Goal: Transaction & Acquisition: Purchase product/service

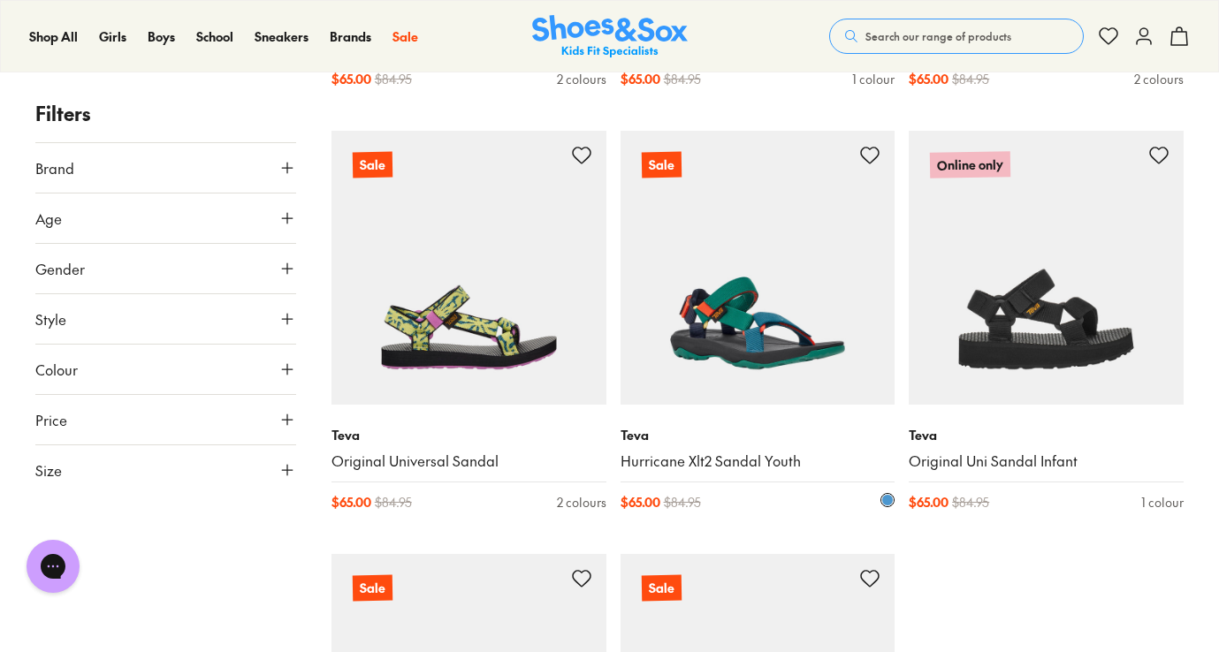
scroll to position [966, 0]
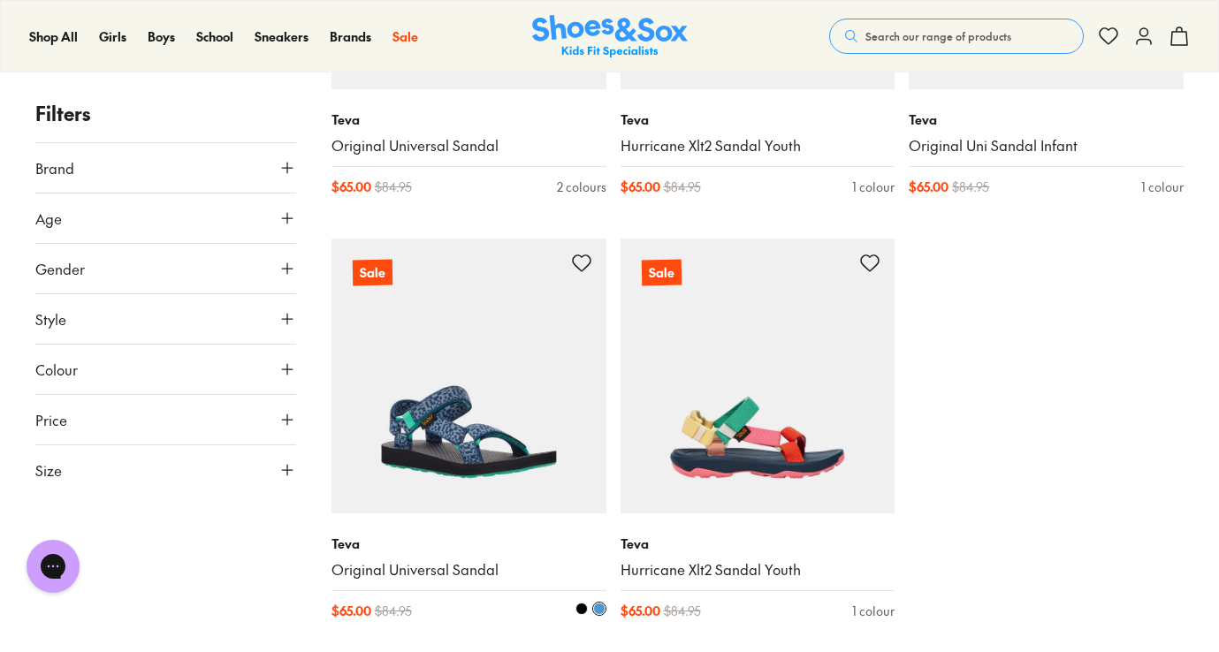
click at [483, 407] on img at bounding box center [468, 376] width 275 height 275
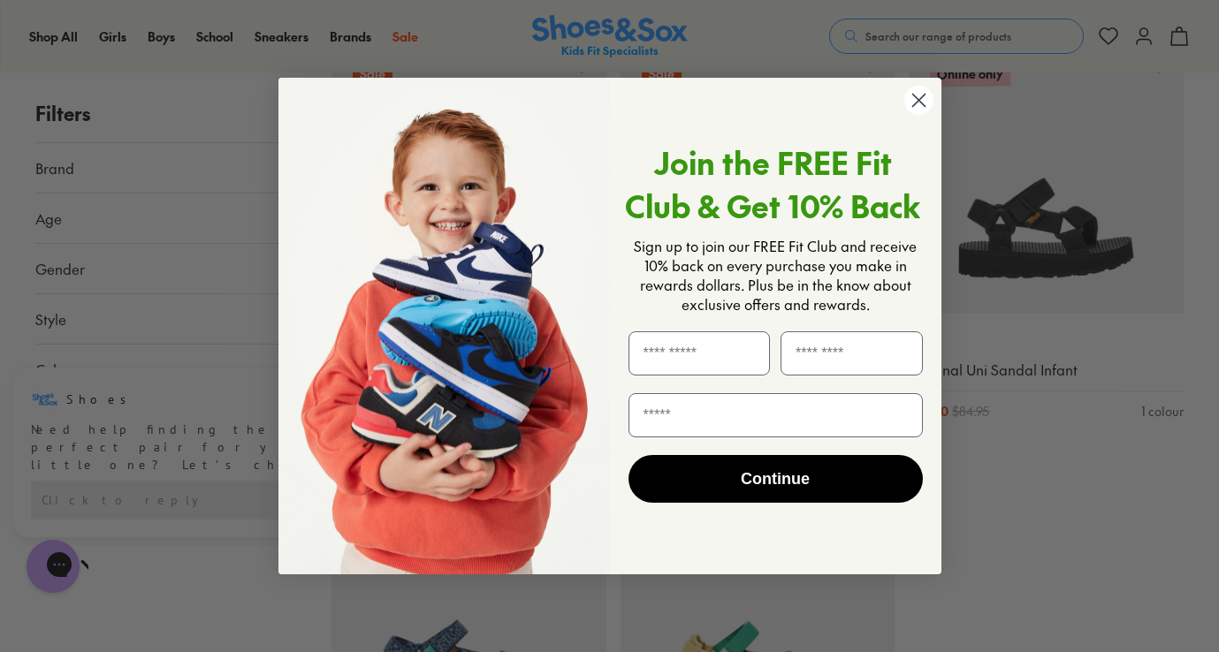
scroll to position [719, 0]
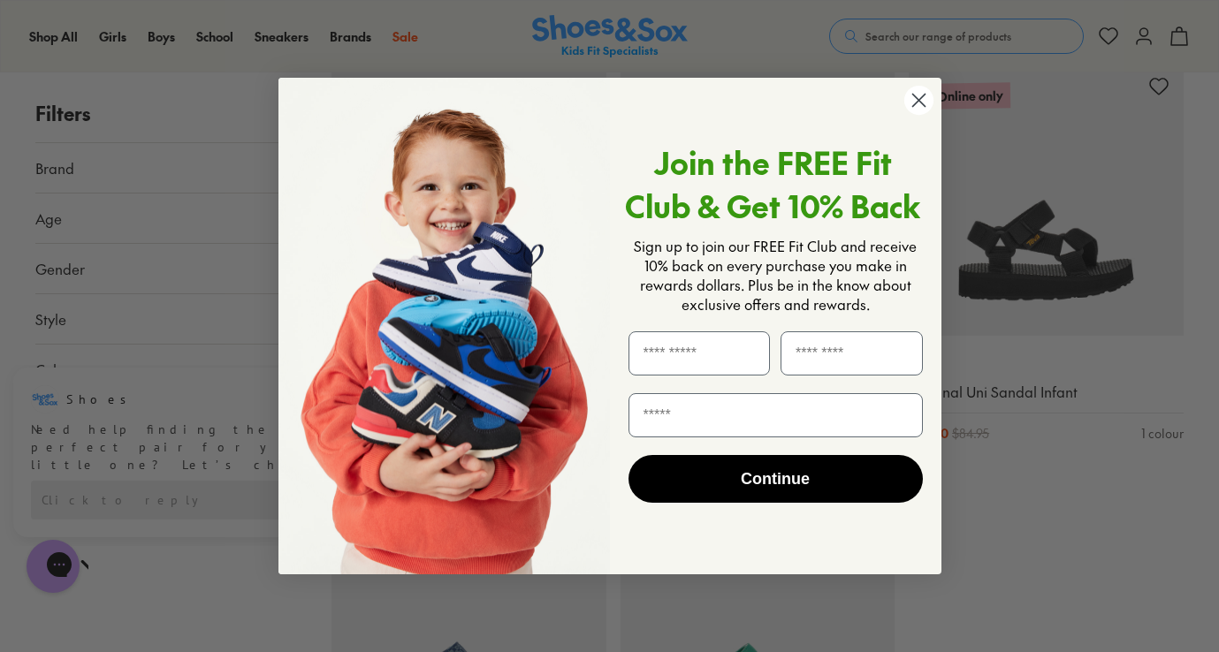
click at [917, 100] on icon "Close dialog" at bounding box center [918, 100] width 12 height 12
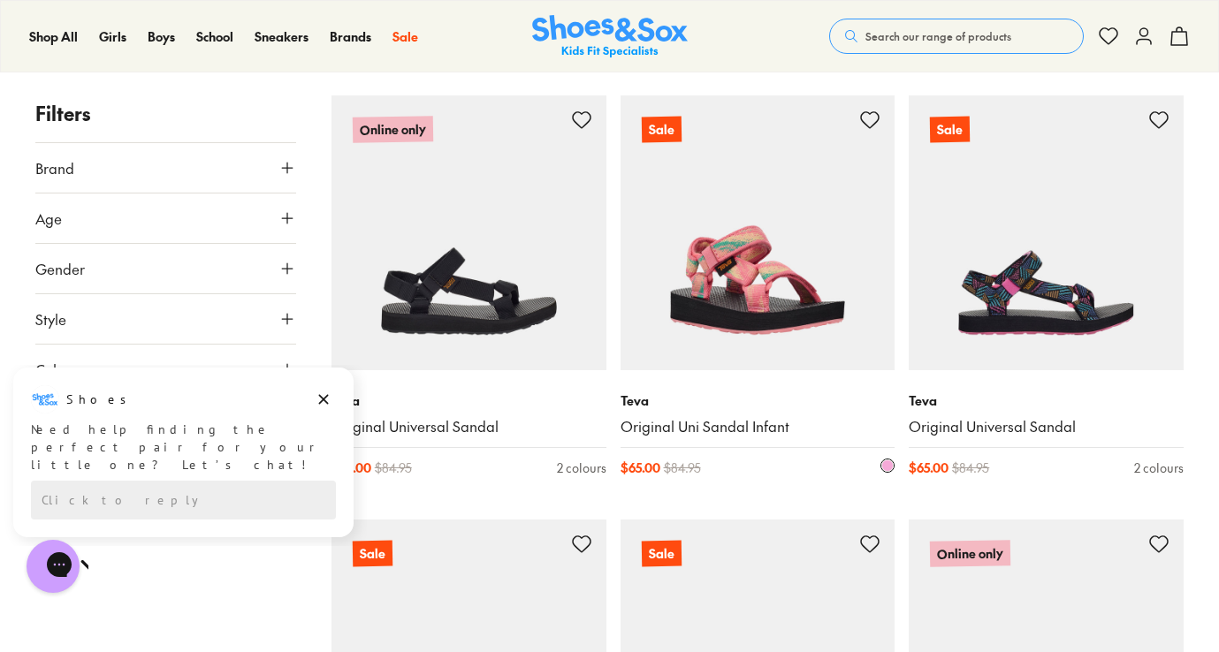
scroll to position [422, 0]
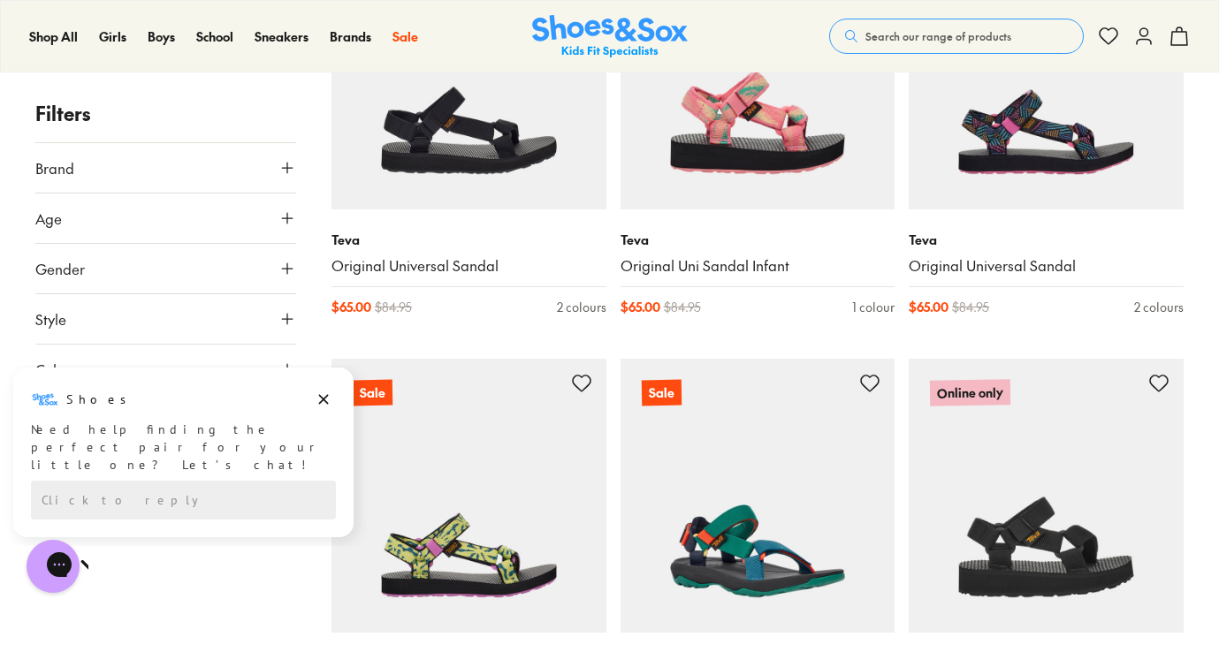
click at [787, 414] on img at bounding box center [757, 496] width 275 height 275
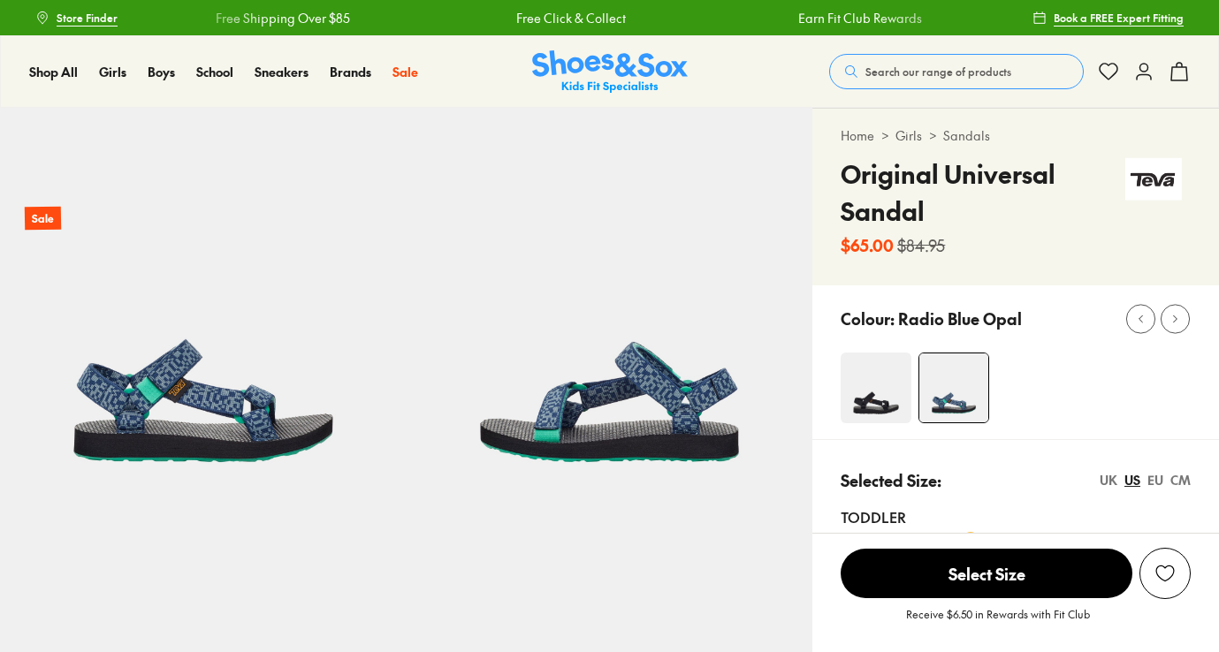
select select "*"
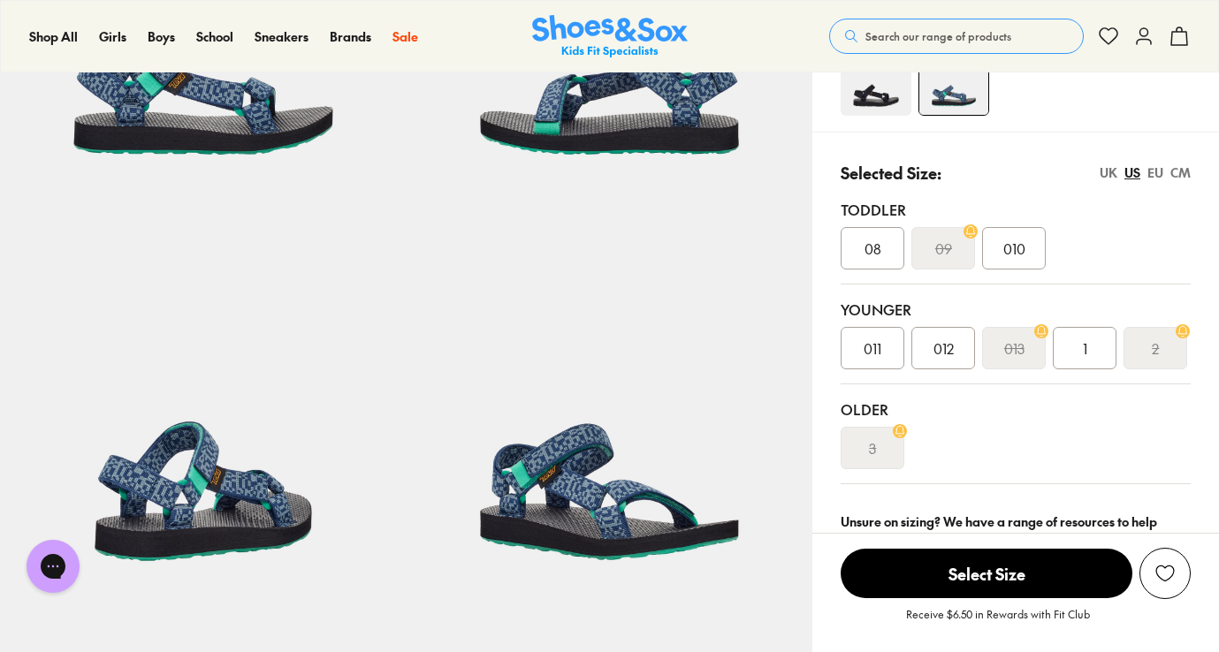
scroll to position [255, 0]
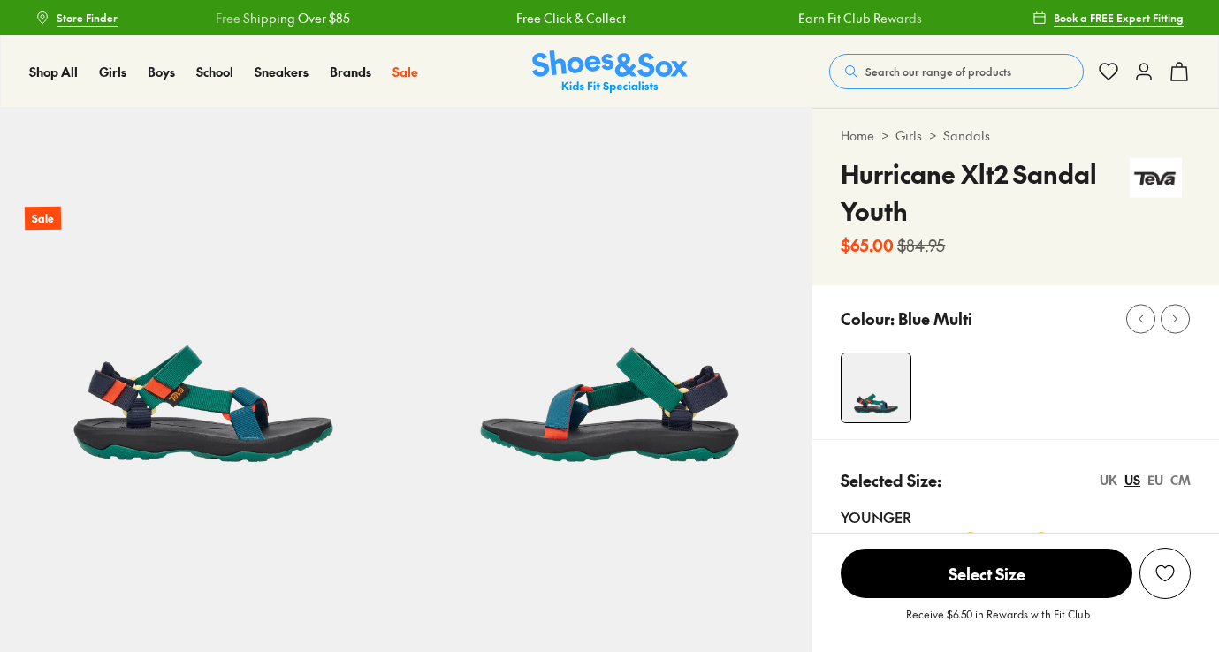
select select "*"
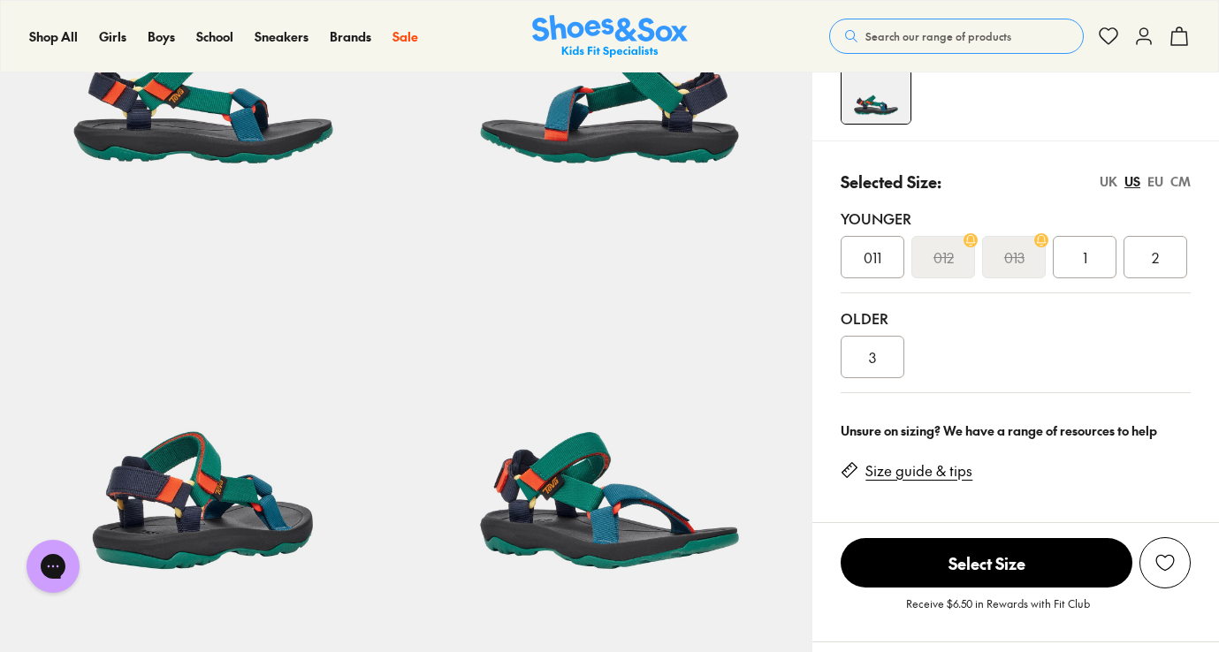
scroll to position [287, 0]
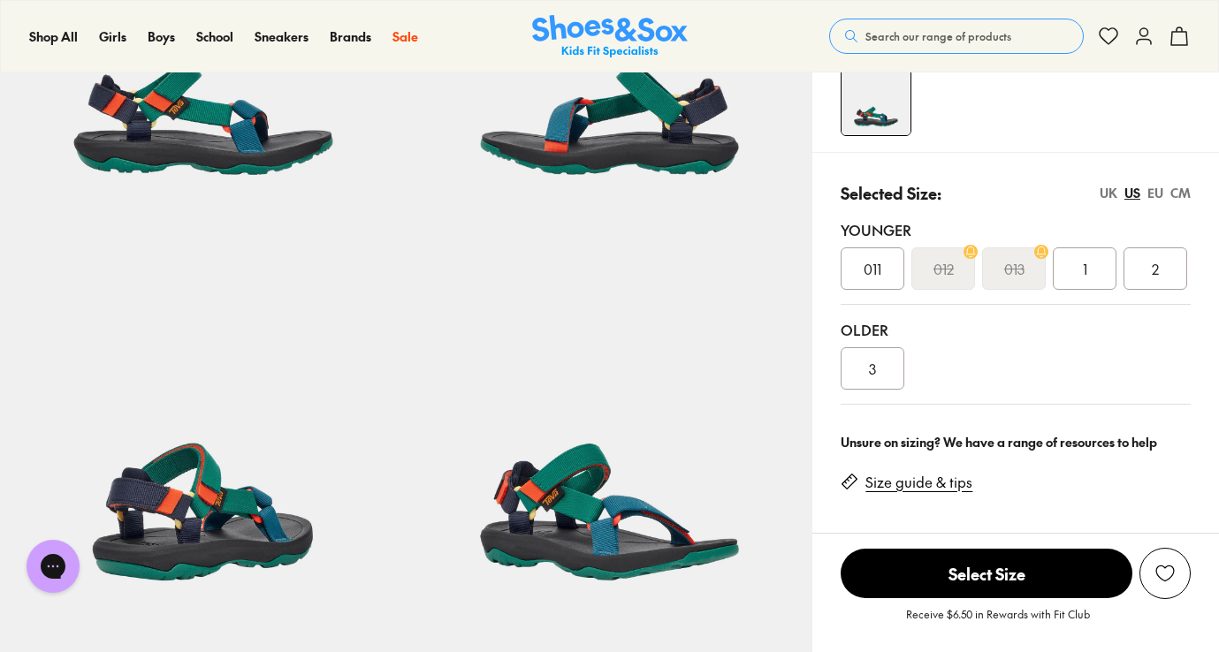
click at [883, 372] on div "3" at bounding box center [872, 368] width 64 height 42
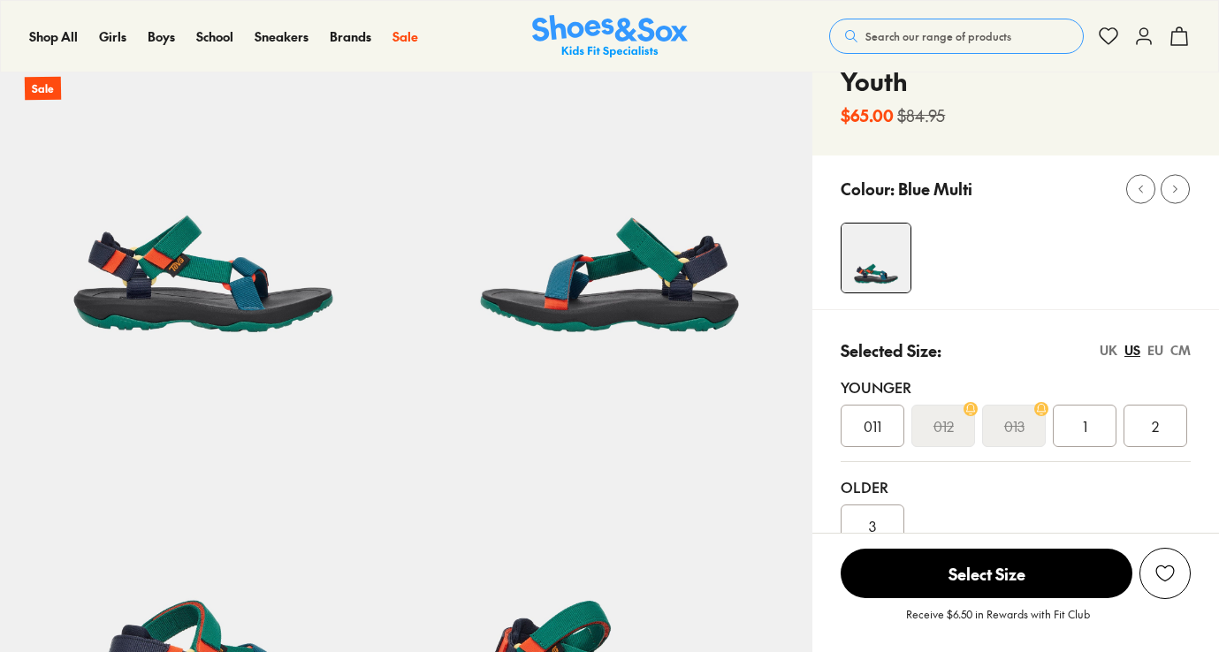
select select "*"
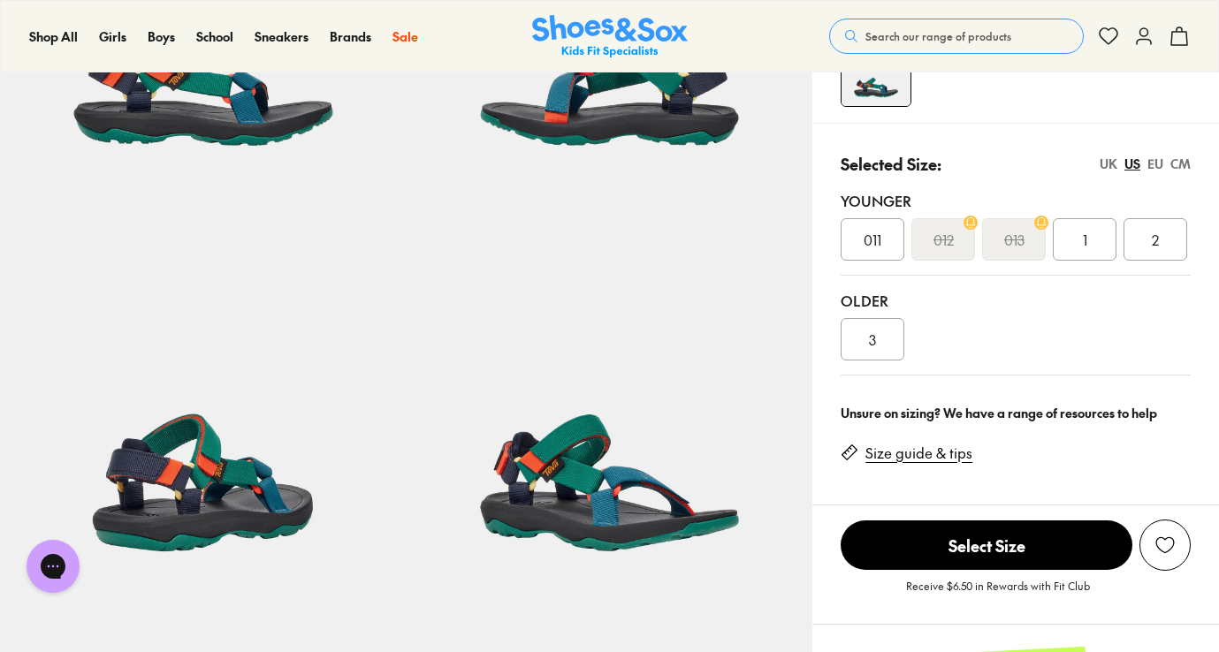
click at [892, 336] on div "3" at bounding box center [872, 339] width 64 height 42
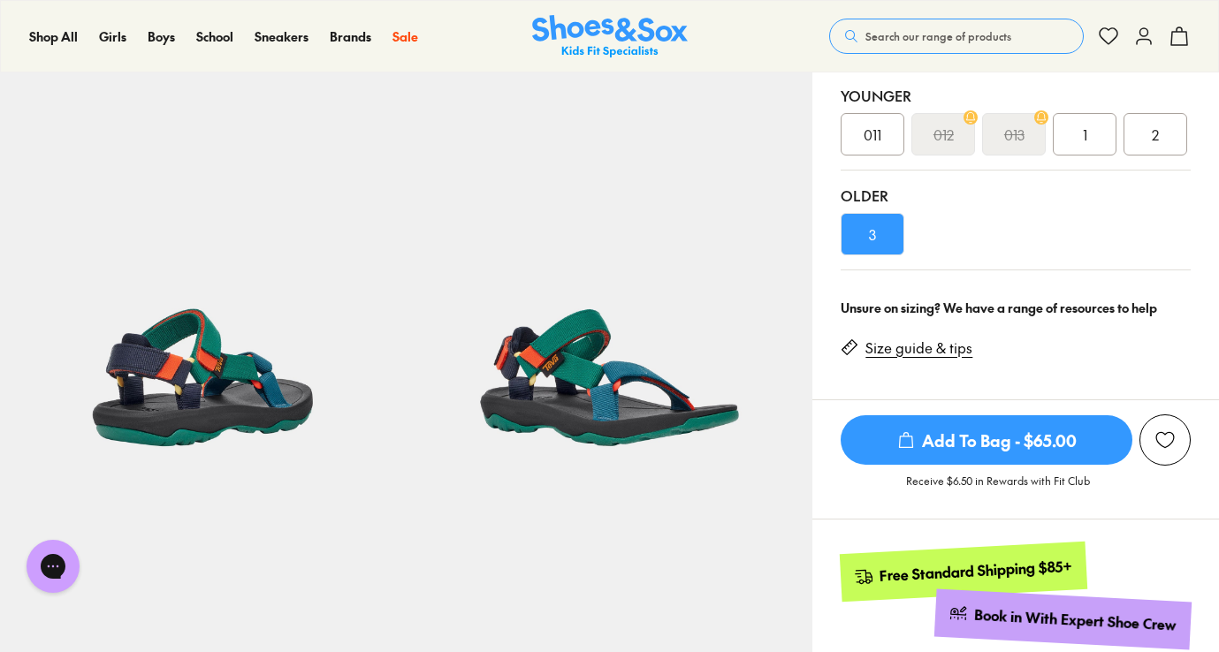
scroll to position [371, 0]
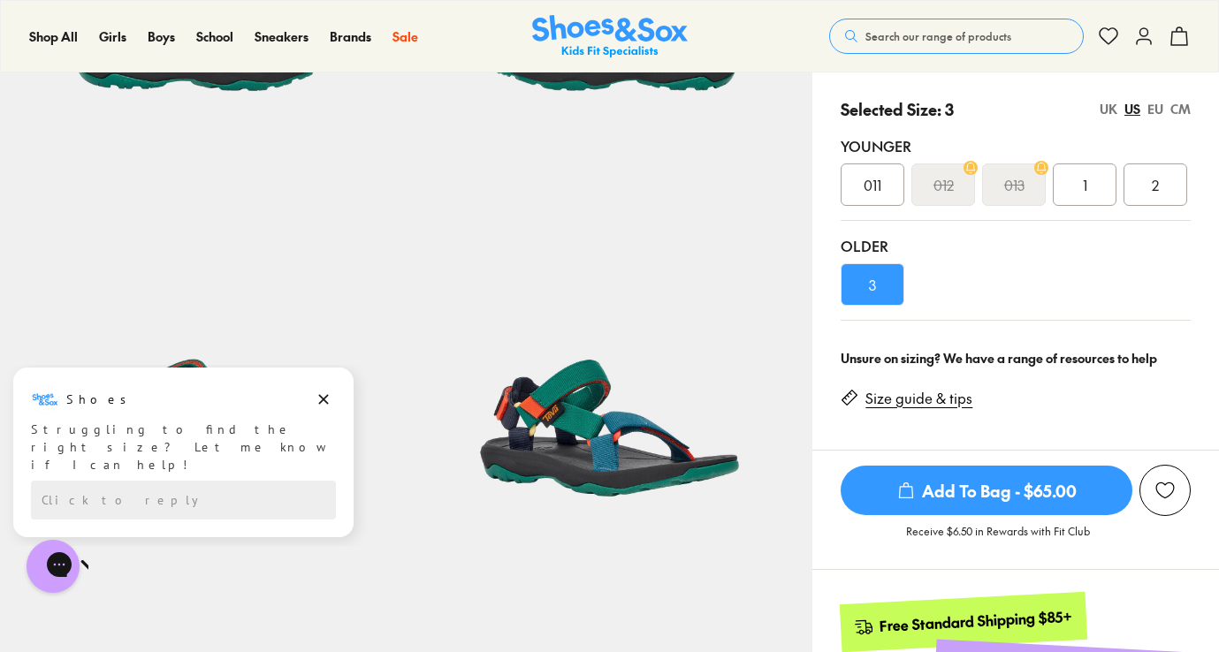
click at [928, 491] on span "Add To Bag - $65.00" at bounding box center [986, 490] width 292 height 49
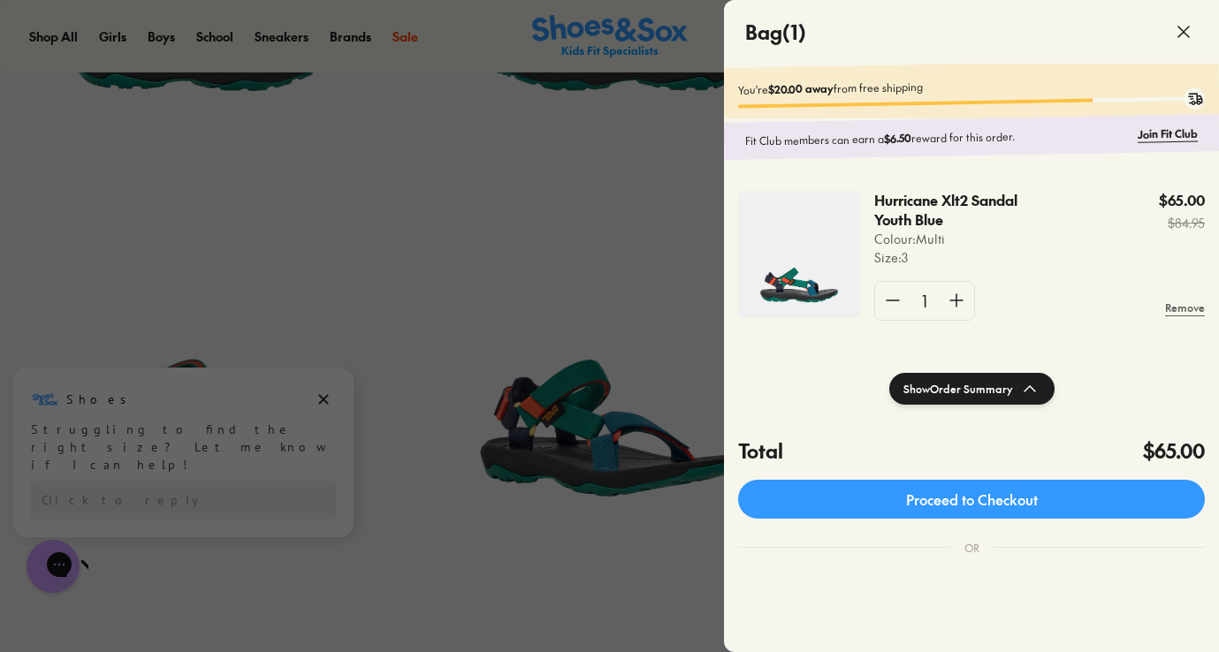
click at [599, 205] on div at bounding box center [609, 326] width 1219 height 652
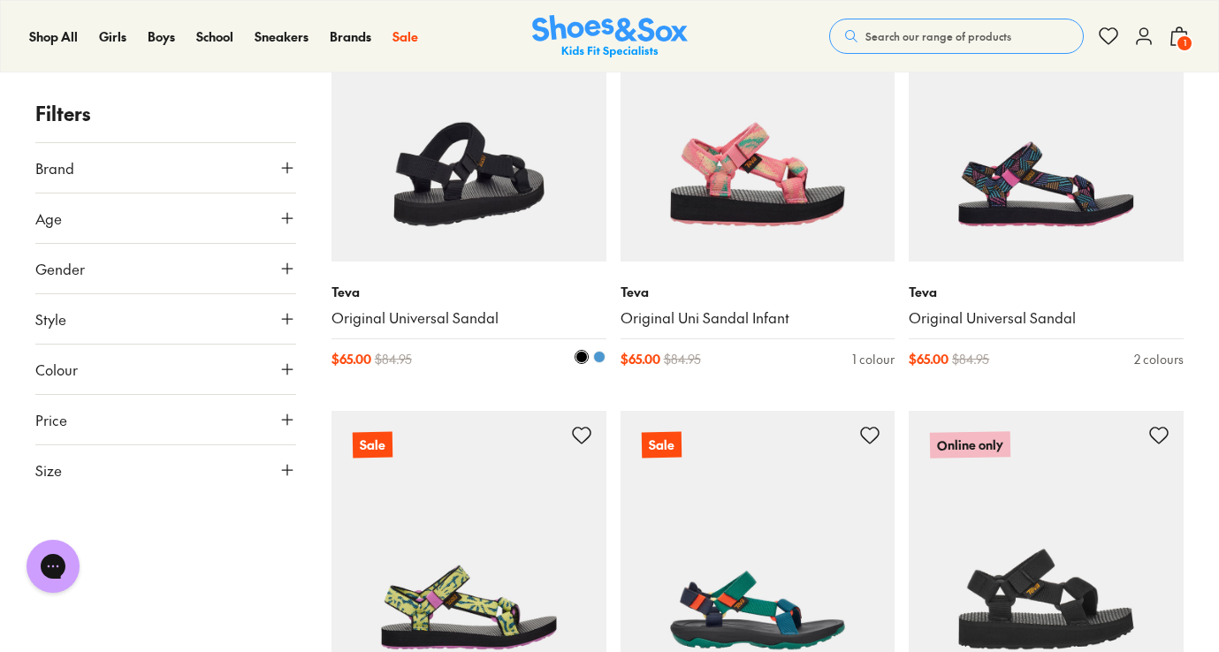
scroll to position [734, 0]
